Goal: Entertainment & Leisure: Consume media (video, audio)

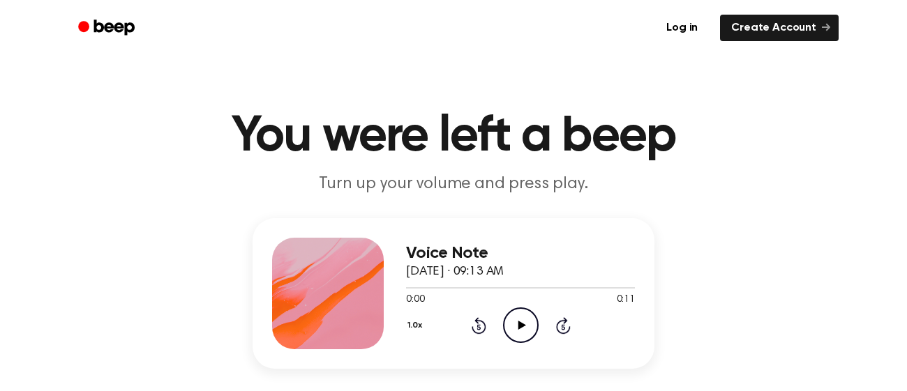
click at [517, 321] on icon "Play Audio" at bounding box center [521, 326] width 36 height 36
click at [522, 326] on icon at bounding box center [522, 325] width 8 height 9
click at [527, 324] on icon "Play Audio" at bounding box center [521, 326] width 36 height 36
click at [518, 334] on icon "Play Audio" at bounding box center [521, 326] width 36 height 36
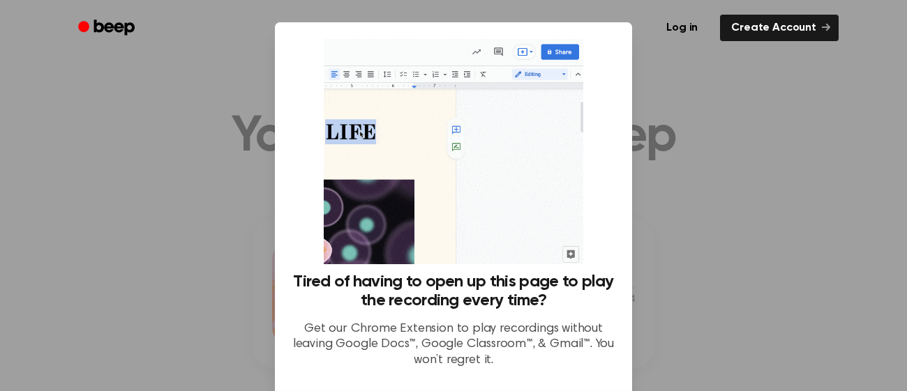
click at [699, 286] on div at bounding box center [453, 195] width 907 height 391
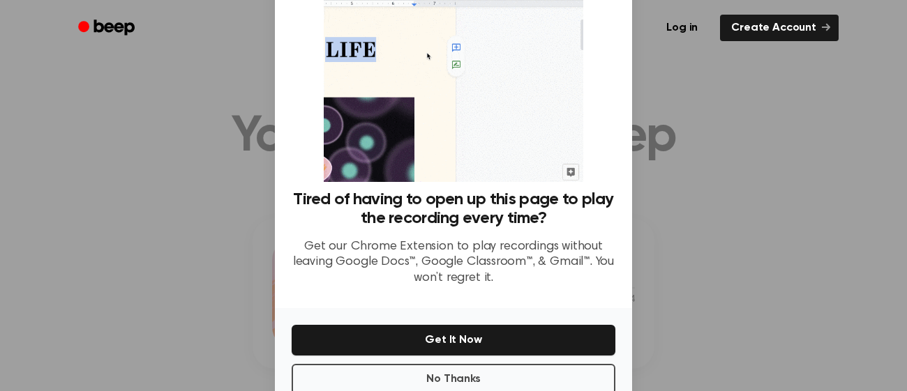
scroll to position [115, 0]
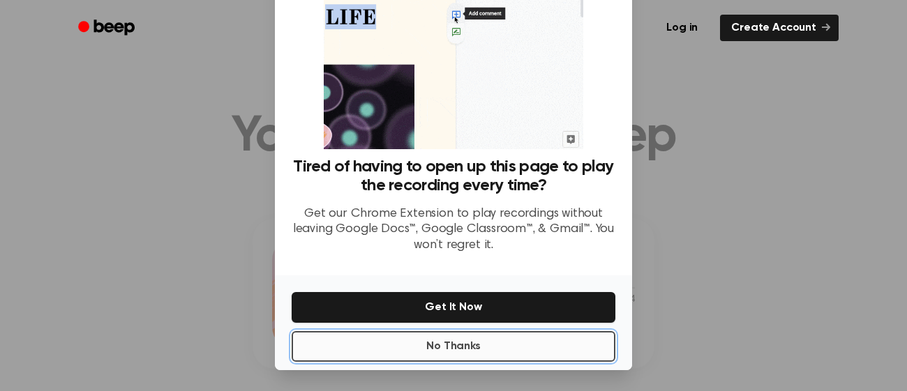
click at [457, 340] on button "No Thanks" at bounding box center [454, 346] width 324 height 31
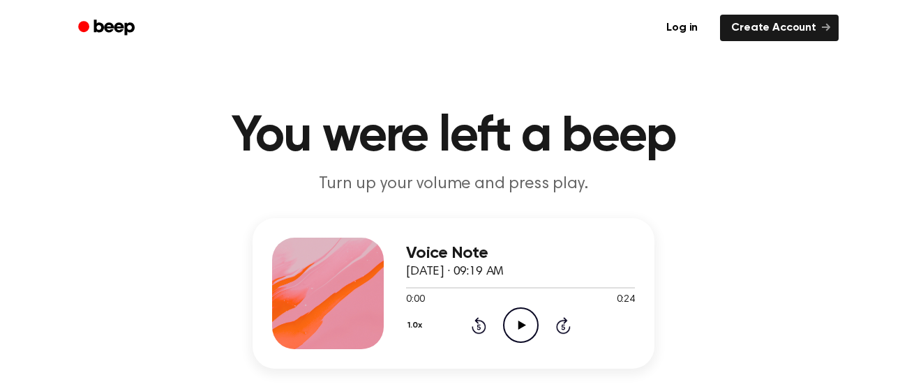
click at [508, 335] on icon "Play Audio" at bounding box center [521, 326] width 36 height 36
click at [514, 319] on icon "Play Audio" at bounding box center [521, 326] width 36 height 36
click at [511, 317] on icon "Play Audio" at bounding box center [521, 326] width 36 height 36
click at [505, 329] on icon "Play Audio" at bounding box center [521, 326] width 36 height 36
click at [518, 324] on icon at bounding box center [522, 325] width 8 height 9
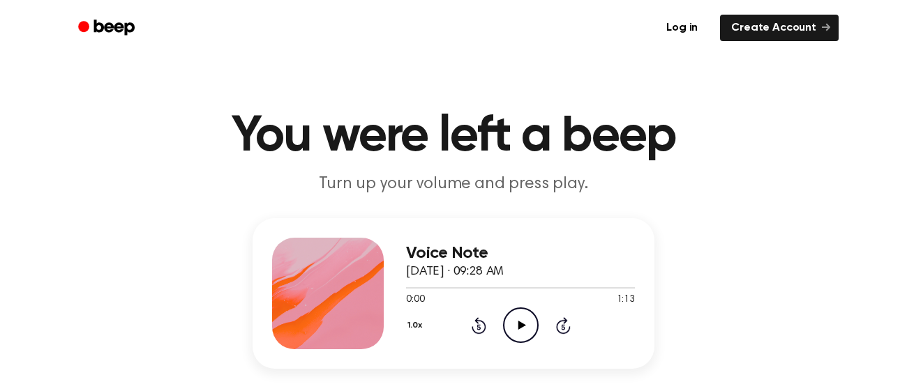
click at [515, 318] on icon "Play Audio" at bounding box center [521, 326] width 36 height 36
click at [524, 318] on icon "Pause Audio" at bounding box center [521, 326] width 36 height 36
click at [530, 331] on icon "Play Audio" at bounding box center [521, 326] width 36 height 36
click at [522, 333] on icon "Pause Audio" at bounding box center [521, 326] width 36 height 36
click at [517, 315] on icon "Play Audio" at bounding box center [521, 326] width 36 height 36
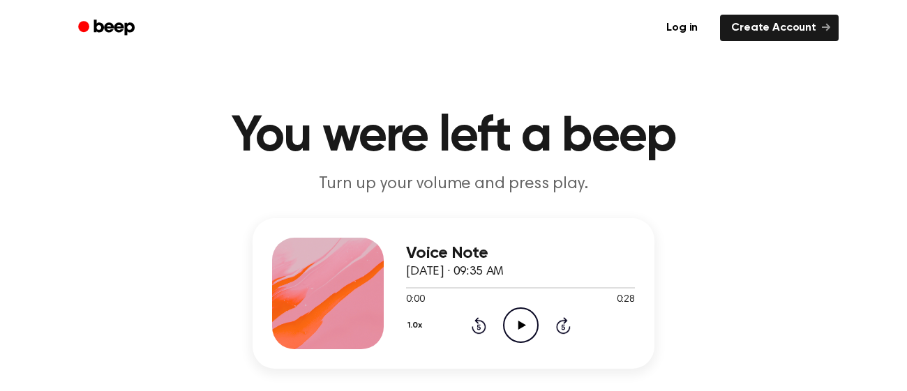
click at [531, 334] on icon "Play Audio" at bounding box center [521, 326] width 36 height 36
click at [508, 327] on icon "Play Audio" at bounding box center [521, 326] width 36 height 36
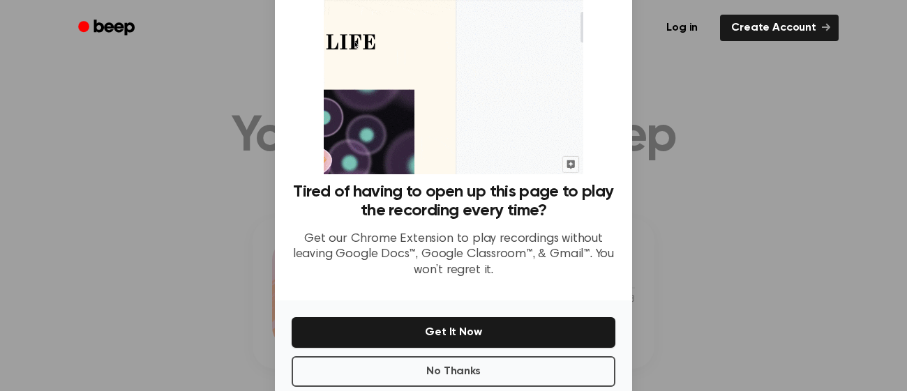
scroll to position [115, 0]
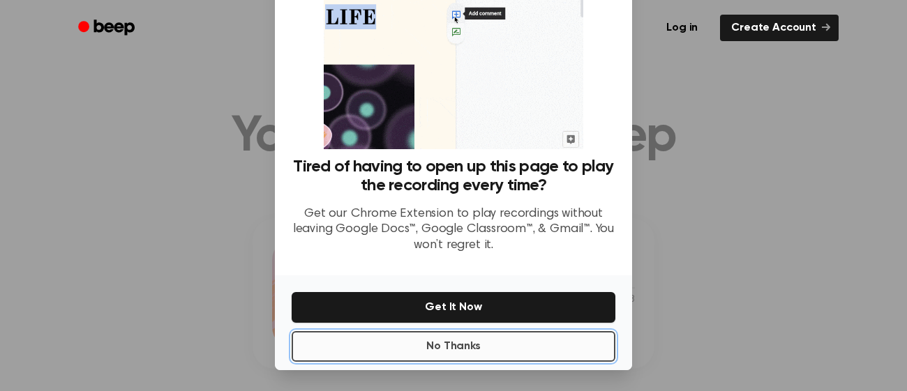
click at [407, 342] on button "No Thanks" at bounding box center [454, 346] width 324 height 31
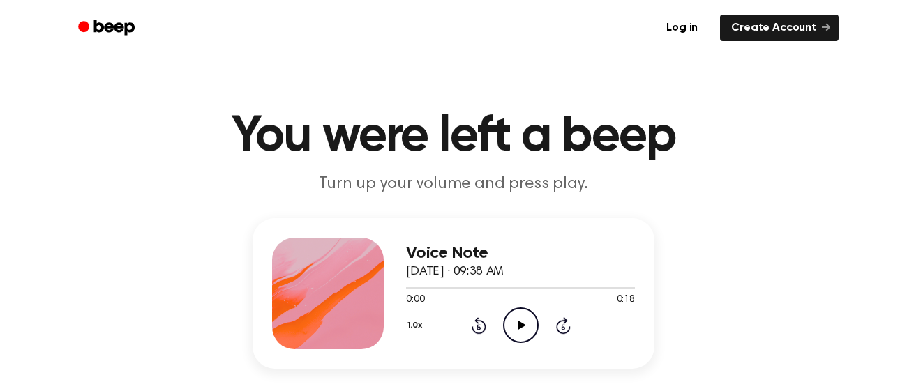
click at [522, 326] on icon at bounding box center [522, 325] width 8 height 9
